Goal: Transaction & Acquisition: Purchase product/service

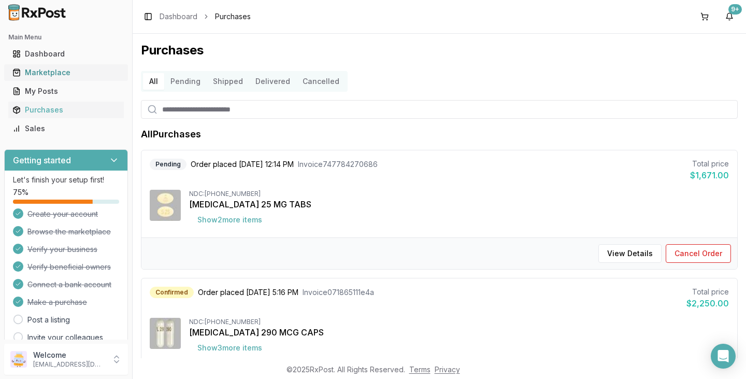
scroll to position [58, 0]
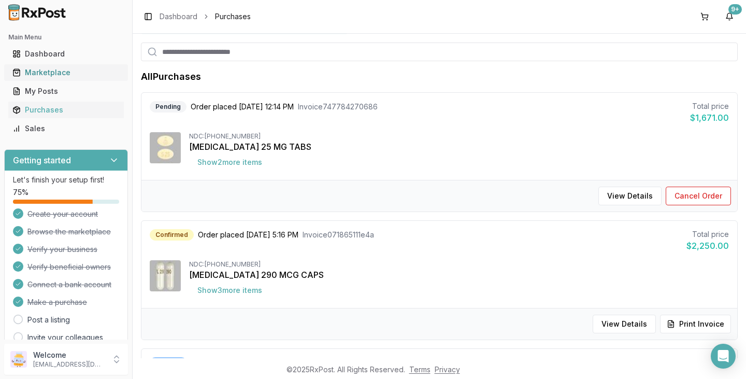
click at [52, 75] on div "Marketplace" at bounding box center [65, 72] width 107 height 10
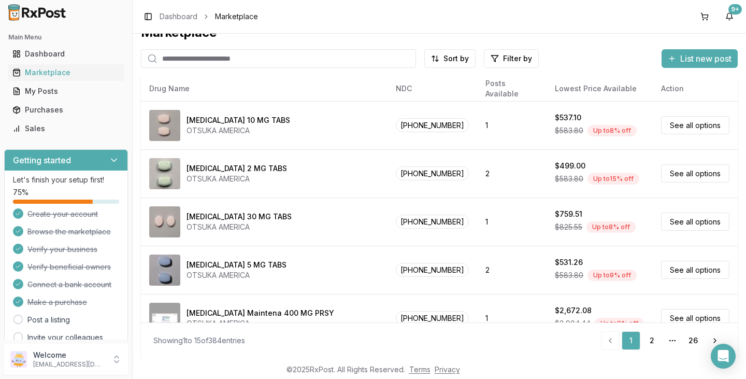
scroll to position [18, 0]
drag, startPoint x: 235, startPoint y: 56, endPoint x: 227, endPoint y: 60, distance: 8.6
click at [235, 56] on input "search" at bounding box center [278, 58] width 275 height 19
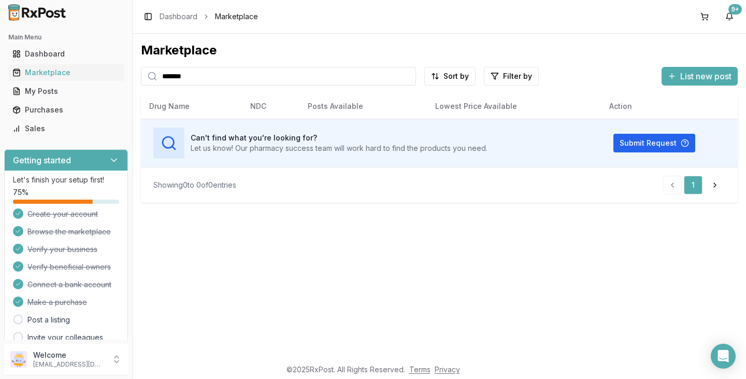
type input "*******"
drag, startPoint x: 208, startPoint y: 79, endPoint x: 0, endPoint y: 28, distance: 213.9
click at [0, 34] on div "Main Menu Dashboard Marketplace My Posts Purchases Sales Getting started Let's …" at bounding box center [373, 189] width 746 height 379
